Goal: Task Accomplishment & Management: Complete application form

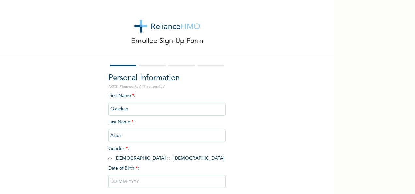
click at [108, 157] on input "radio" at bounding box center [109, 158] width 3 height 6
radio input "true"
click at [145, 178] on input "text" at bounding box center [166, 181] width 117 height 13
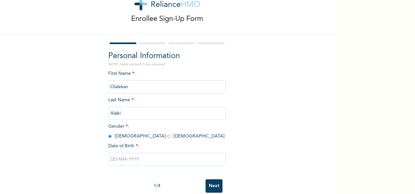
select select "8"
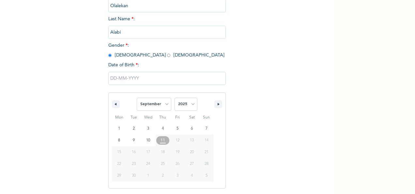
scroll to position [103, 0]
type input "[DATE]"
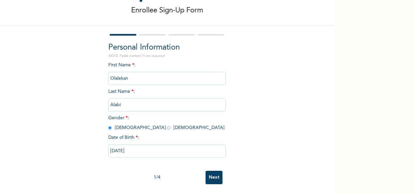
click at [112, 145] on input "[DATE]" at bounding box center [166, 150] width 117 height 13
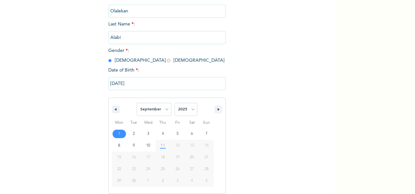
scroll to position [103, 0]
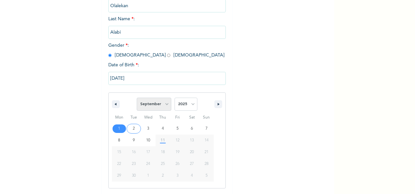
click at [165, 105] on select "January February March April May June July August September October November De…" at bounding box center [154, 104] width 35 height 13
click at [137, 98] on select "January February March April May June July August September October November De…" at bounding box center [154, 104] width 35 height 13
select select "8"
click at [191, 103] on select "2025 2024 2023 2022 2021 2020 2019 2018 2017 2016 2015 2014 2013 2012 2011 2010…" at bounding box center [186, 104] width 23 height 13
select select "1973"
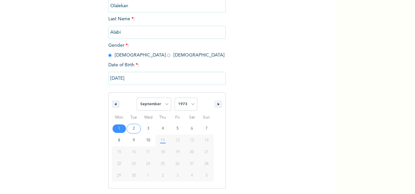
click at [175, 98] on select "2025 2024 2023 2022 2021 2020 2019 2018 2017 2016 2015 2014 2013 2012 2011 2010…" at bounding box center [186, 104] width 23 height 13
click at [165, 103] on select "January February March April May June July August September October November De…" at bounding box center [154, 104] width 35 height 13
select select "9"
click at [137, 98] on select "January February March April May June July August September October November De…" at bounding box center [154, 104] width 35 height 13
type input "[DATE]"
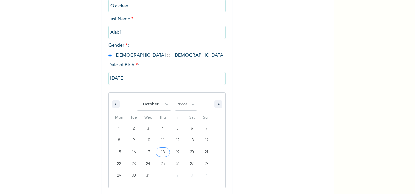
scroll to position [37, 0]
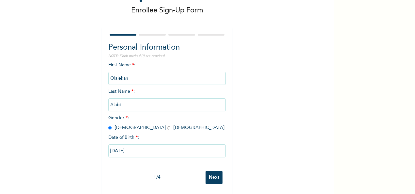
click at [216, 172] on input "Next" at bounding box center [214, 177] width 17 height 13
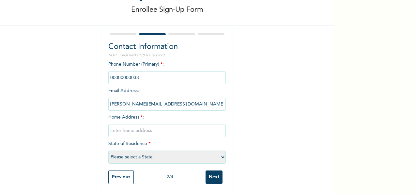
click at [139, 73] on input "phone" at bounding box center [166, 77] width 117 height 13
click at [142, 72] on input "phone" at bounding box center [166, 77] width 117 height 13
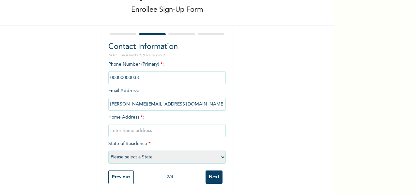
drag, startPoint x: 142, startPoint y: 72, endPoint x: 213, endPoint y: 41, distance: 78.2
click at [213, 41] on h2 "Contact Information" at bounding box center [166, 47] width 117 height 12
click at [137, 73] on input "phone" at bounding box center [166, 77] width 117 height 13
drag, startPoint x: 107, startPoint y: 72, endPoint x: 116, endPoint y: 72, distance: 9.2
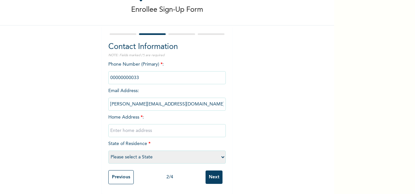
click at [116, 72] on input "phone" at bounding box center [166, 77] width 117 height 13
drag, startPoint x: 116, startPoint y: 72, endPoint x: 188, endPoint y: 48, distance: 76.1
click at [188, 53] on p "NOTE: Fields marked (*) are required" at bounding box center [166, 55] width 117 height 5
click at [160, 127] on input "text" at bounding box center [166, 130] width 117 height 13
type input "plot [STREET_ADDRESS]"
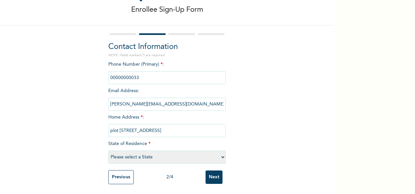
click at [221, 151] on select "Please select a State [PERSON_NAME] (FCT) [PERSON_NAME] Ibom [GEOGRAPHIC_DATA] …" at bounding box center [166, 156] width 117 height 13
select select "25"
click at [108, 150] on select "Please select a State [PERSON_NAME] (FCT) [PERSON_NAME] Ibom [GEOGRAPHIC_DATA] …" at bounding box center [166, 156] width 117 height 13
click at [139, 71] on input "phone" at bounding box center [166, 77] width 117 height 13
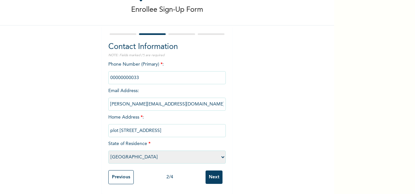
click at [139, 71] on input "phone" at bounding box center [166, 77] width 117 height 13
click at [155, 62] on span "Phone Number (Primary) * :" at bounding box center [166, 71] width 117 height 18
drag, startPoint x: 155, startPoint y: 59, endPoint x: 210, endPoint y: 43, distance: 56.9
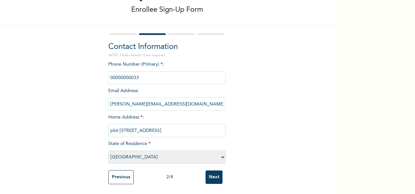
click at [210, 43] on h2 "Contact Information" at bounding box center [166, 47] width 117 height 12
click at [169, 71] on input "phone" at bounding box center [166, 77] width 117 height 13
click at [110, 71] on input "phone" at bounding box center [166, 77] width 117 height 13
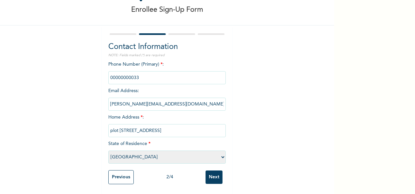
drag, startPoint x: 110, startPoint y: 70, endPoint x: 72, endPoint y: 92, distance: 43.7
click at [72, 92] on div "Enrollee Sign-Up Form Contact Information NOTE: Fields marked (*) are required …" at bounding box center [167, 81] width 334 height 225
click at [155, 62] on span "Phone Number (Primary) * :" at bounding box center [166, 71] width 117 height 18
click at [214, 176] on input "Next" at bounding box center [214, 176] width 17 height 13
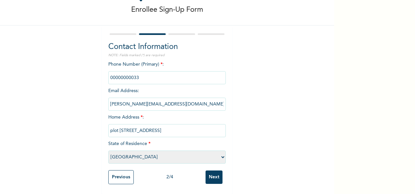
scroll to position [0, 0]
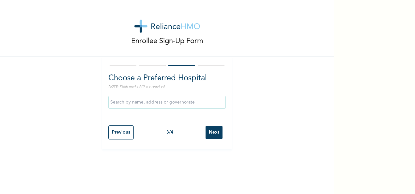
click at [199, 103] on input "text" at bounding box center [166, 102] width 117 height 13
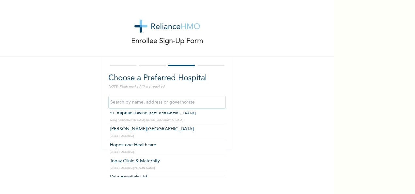
scroll to position [1784, 0]
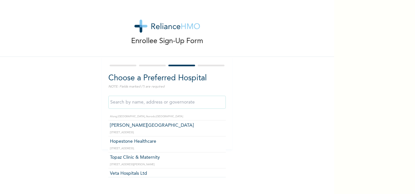
click at [144, 102] on input "text" at bounding box center [166, 102] width 117 height 13
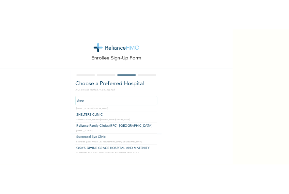
scroll to position [0, 0]
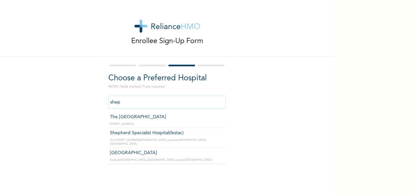
type input "Shepherd Specialist Hospital(festac)"
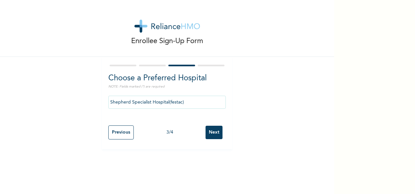
click at [215, 132] on input "Next" at bounding box center [214, 132] width 17 height 13
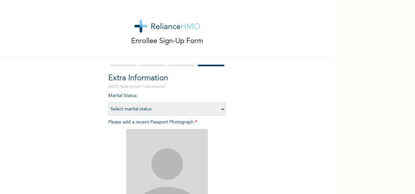
click at [221, 108] on select "Select marital status [DEMOGRAPHIC_DATA] Married [DEMOGRAPHIC_DATA] Widow/[DEMO…" at bounding box center [166, 108] width 117 height 13
select select "2"
click at [108, 102] on select "Select marital status [DEMOGRAPHIC_DATA] Married [DEMOGRAPHIC_DATA] Widow/[DEMO…" at bounding box center [166, 108] width 117 height 13
click at [168, 160] on img at bounding box center [167, 170] width 82 height 82
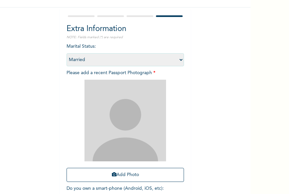
scroll to position [52, 0]
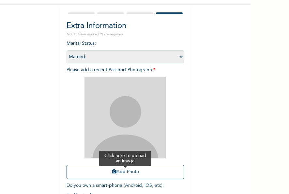
click at [133, 173] on button "Add Photo" at bounding box center [125, 172] width 117 height 14
click at [130, 172] on button "Add Photo" at bounding box center [125, 172] width 117 height 14
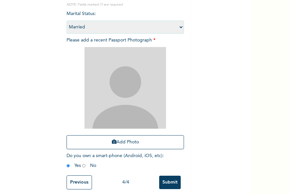
scroll to position [93, 0]
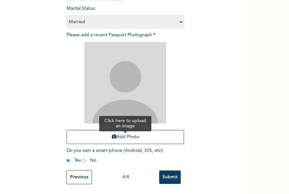
click at [130, 132] on button "Add Photo" at bounding box center [125, 137] width 117 height 14
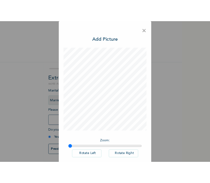
scroll to position [5, 0]
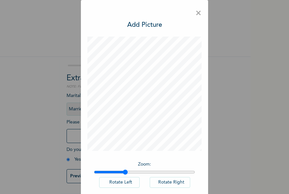
click at [123, 173] on input "range" at bounding box center [144, 171] width 101 height 5
click at [97, 173] on input "range" at bounding box center [144, 171] width 101 height 5
type input "1"
click at [94, 171] on input "range" at bounding box center [144, 171] width 101 height 5
click at [249, 185] on div "× Add Picture Zoom : Rotate Left Rotate Right DONE" at bounding box center [144, 97] width 289 height 194
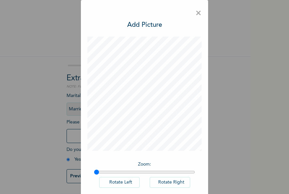
click at [249, 185] on div "× Add Picture Zoom : Rotate Left Rotate Right DONE" at bounding box center [144, 97] width 289 height 194
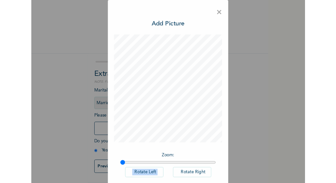
scroll to position [1, 0]
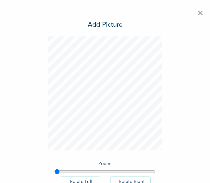
click at [191, 70] on div "× Add Picture Zoom : Rotate Left Rotate Right DONE" at bounding box center [105, 91] width 210 height 183
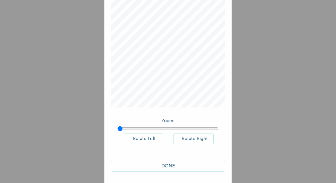
scroll to position [44, 0]
click at [191, 138] on button "Rotate Right" at bounding box center [193, 138] width 40 height 11
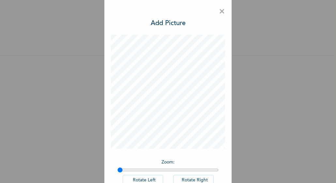
scroll to position [0, 0]
click at [219, 11] on span "×" at bounding box center [222, 14] width 6 height 14
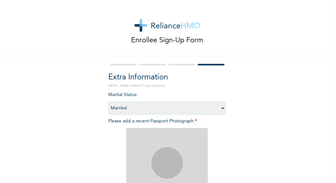
scroll to position [103, 0]
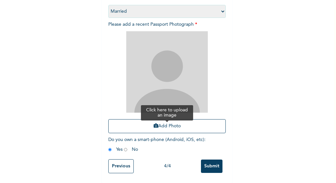
click at [167, 120] on button "Add Photo" at bounding box center [166, 126] width 117 height 14
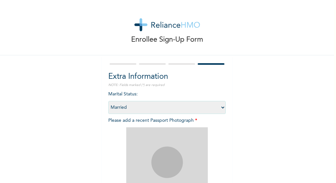
scroll to position [0, 0]
